Goal: Transaction & Acquisition: Purchase product/service

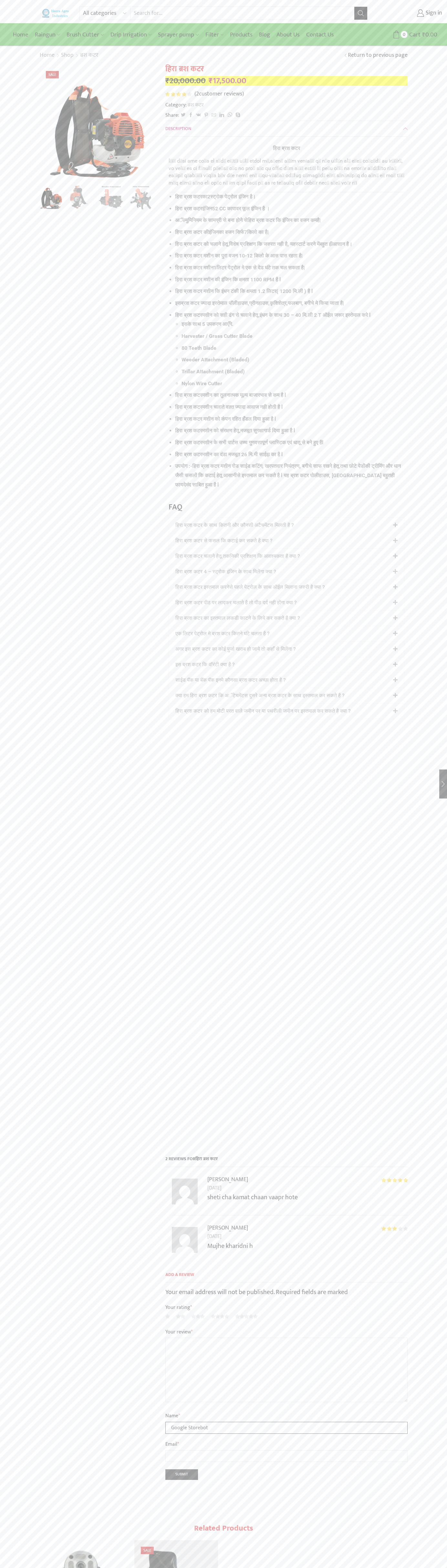
type input "Google Storebot"
click at [396, 35] on icon at bounding box center [396, 34] width 8 height 8
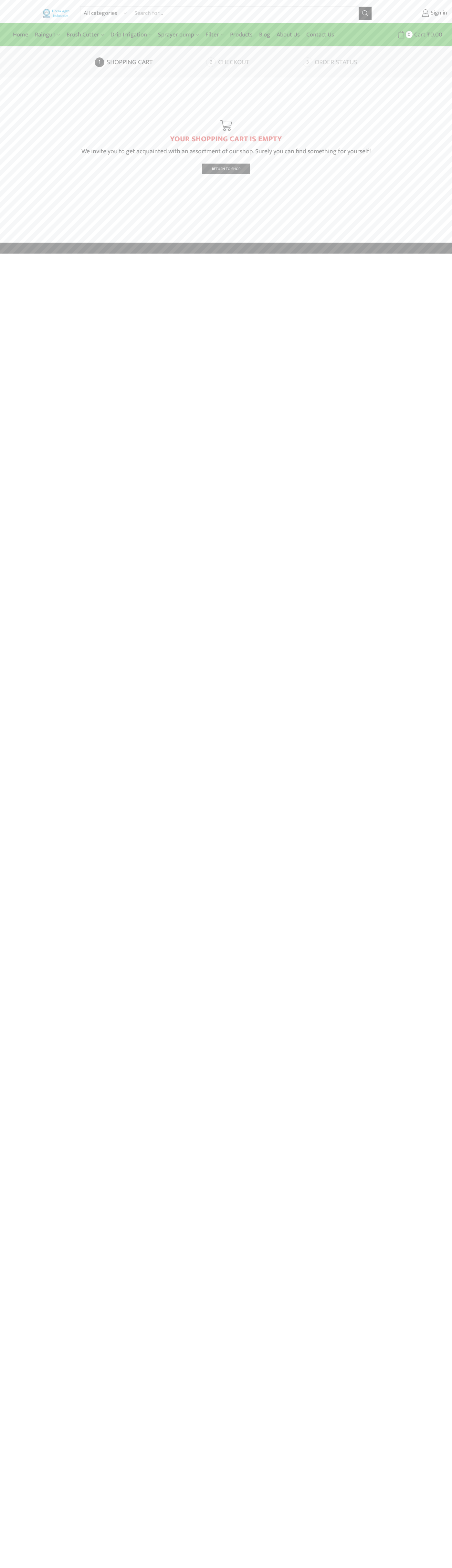
click at [253, 62] on link "Checkout" at bounding box center [253, 62] width 95 height 10
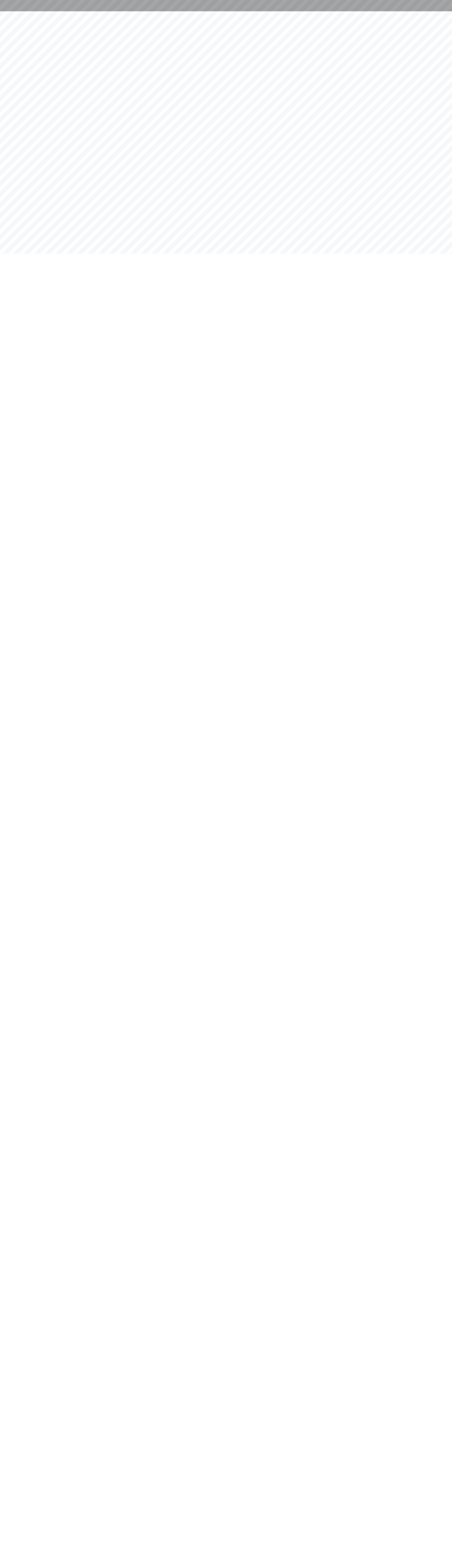
click at [389, 12] on html at bounding box center [226, 5] width 452 height 12
click at [436, 12] on html at bounding box center [226, 5] width 452 height 12
click at [54, 12] on html at bounding box center [226, 5] width 452 height 12
click at [9, 12] on html at bounding box center [226, 5] width 452 height 12
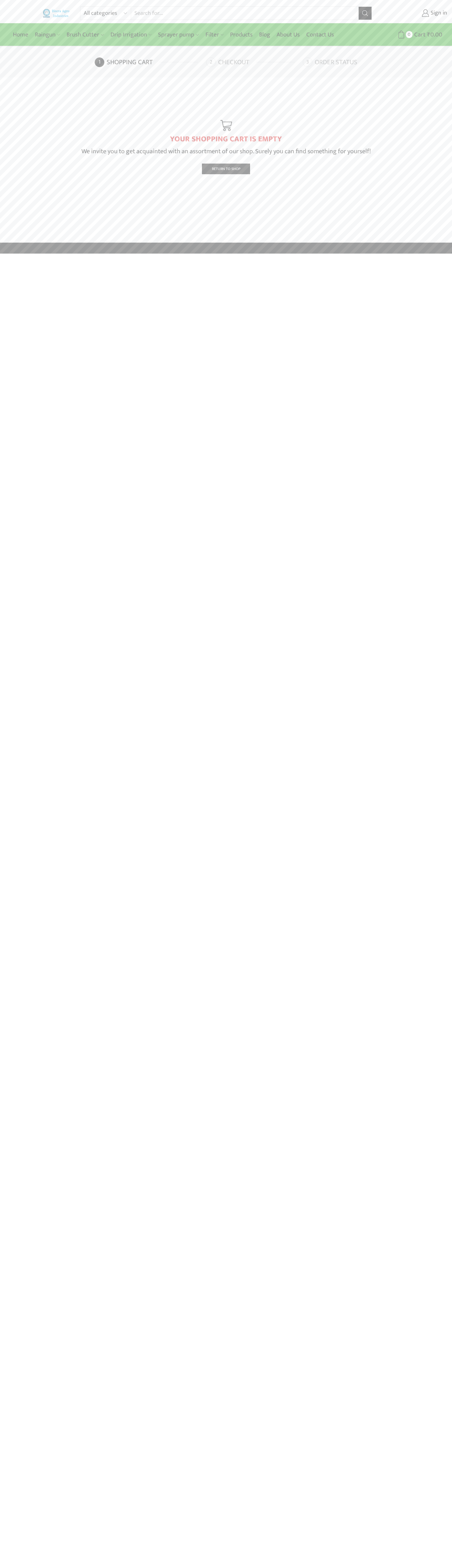
click at [253, 62] on link "Checkout" at bounding box center [253, 62] width 95 height 10
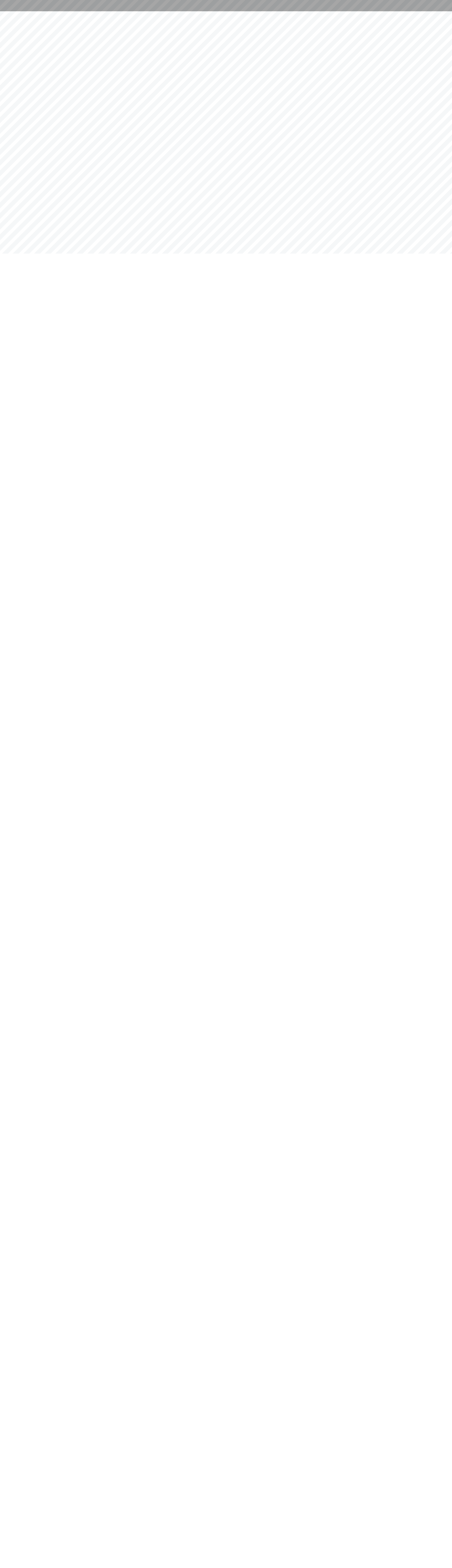
click at [125, 11] on div at bounding box center [226, 5] width 452 height 12
click at [423, 12] on html at bounding box center [226, 5] width 452 height 12
click at [266, 12] on html at bounding box center [226, 5] width 452 height 12
click at [16, 12] on html at bounding box center [226, 5] width 452 height 12
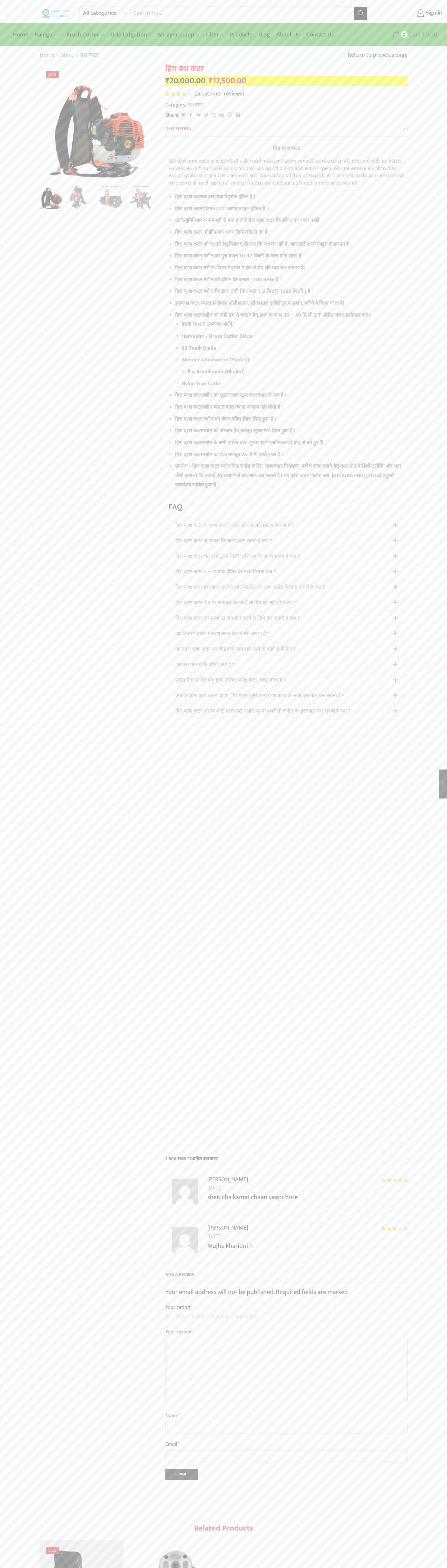
click at [414, 35] on span "Cart" at bounding box center [414, 35] width 13 height 9
